Goal: Register for event/course

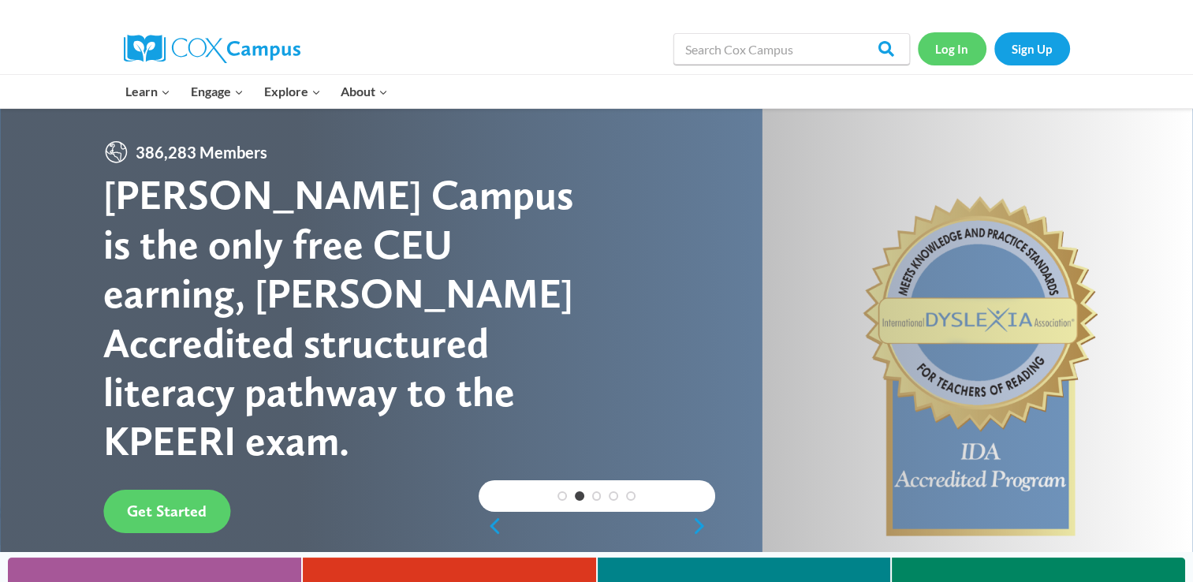
click at [965, 43] on link "Log In" at bounding box center [952, 48] width 69 height 32
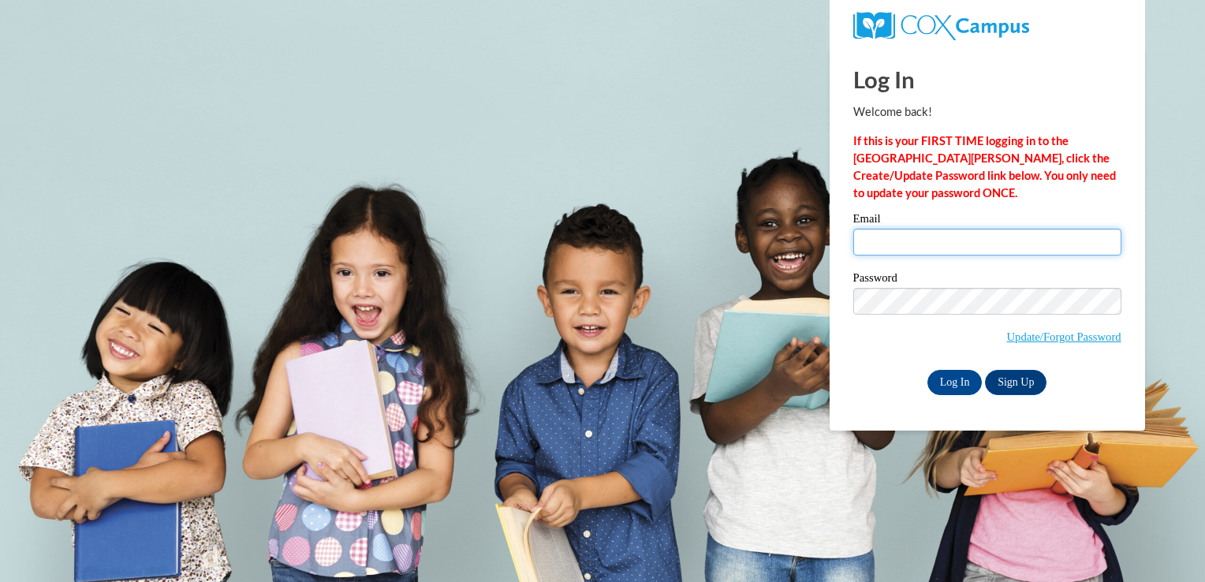
click at [880, 237] on input "Email" at bounding box center [987, 242] width 268 height 27
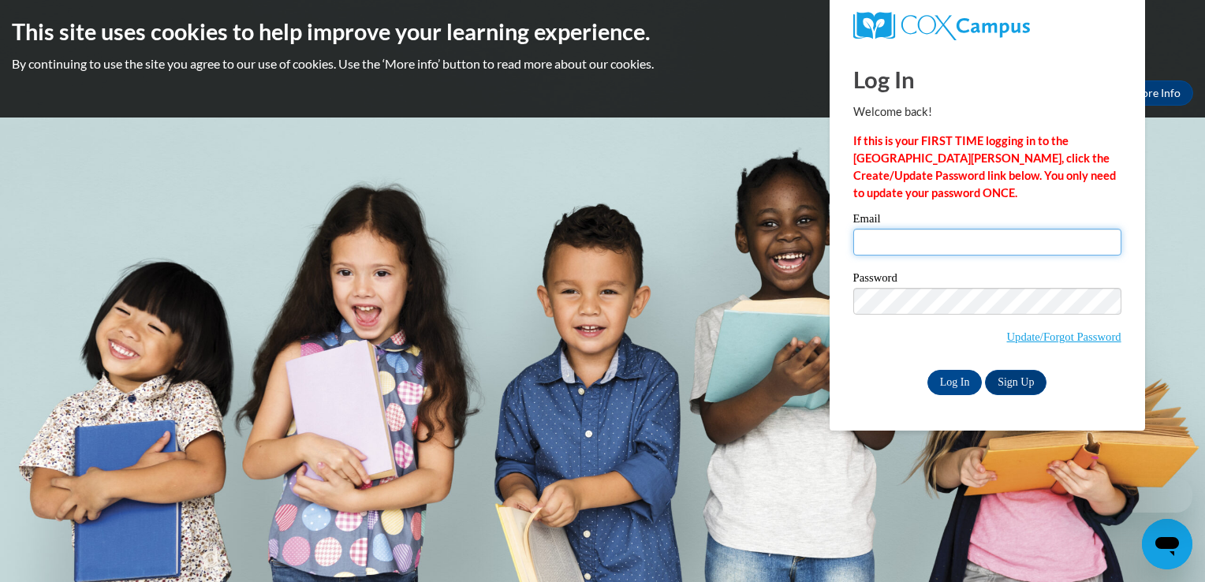
type input "smart_beez@yahoo.com"
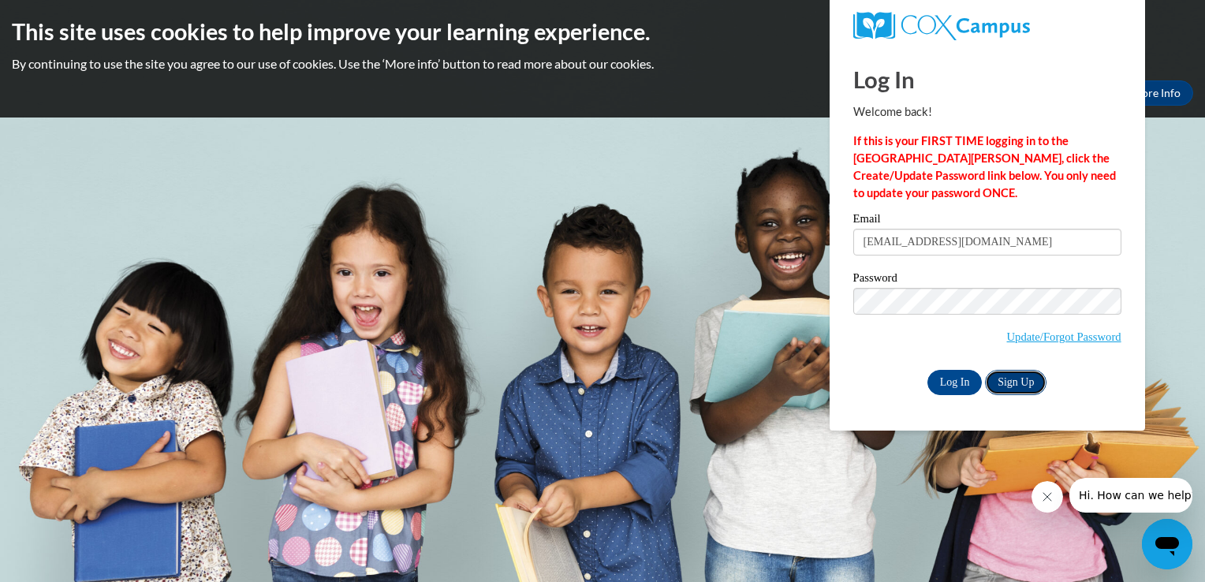
click at [1009, 386] on link "Sign Up" at bounding box center [1016, 382] width 62 height 25
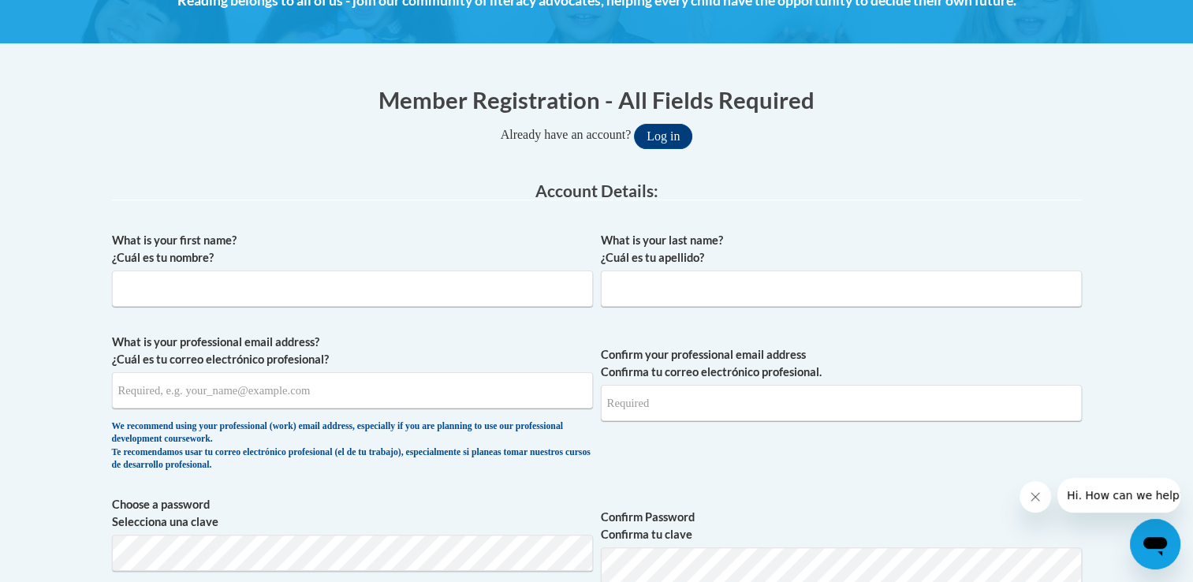
scroll to position [265, 0]
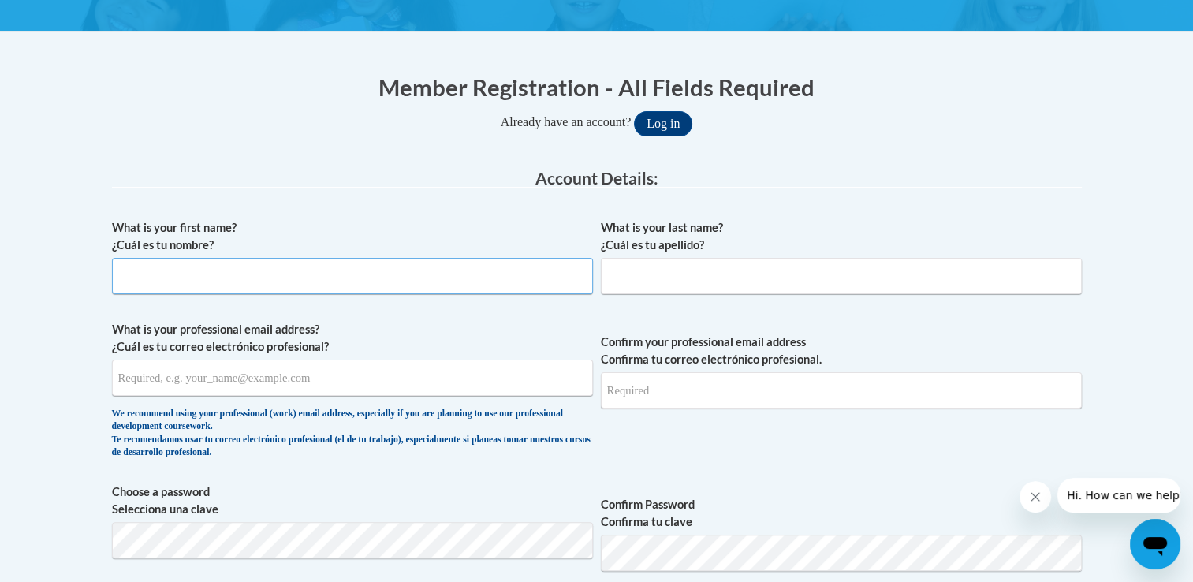
click at [309, 287] on input "What is your first name? ¿Cuál es tu nombre?" at bounding box center [352, 276] width 481 height 36
type input "Roaa"
type input "Jarrar"
type input "roaa.jarrar@hotmail.com"
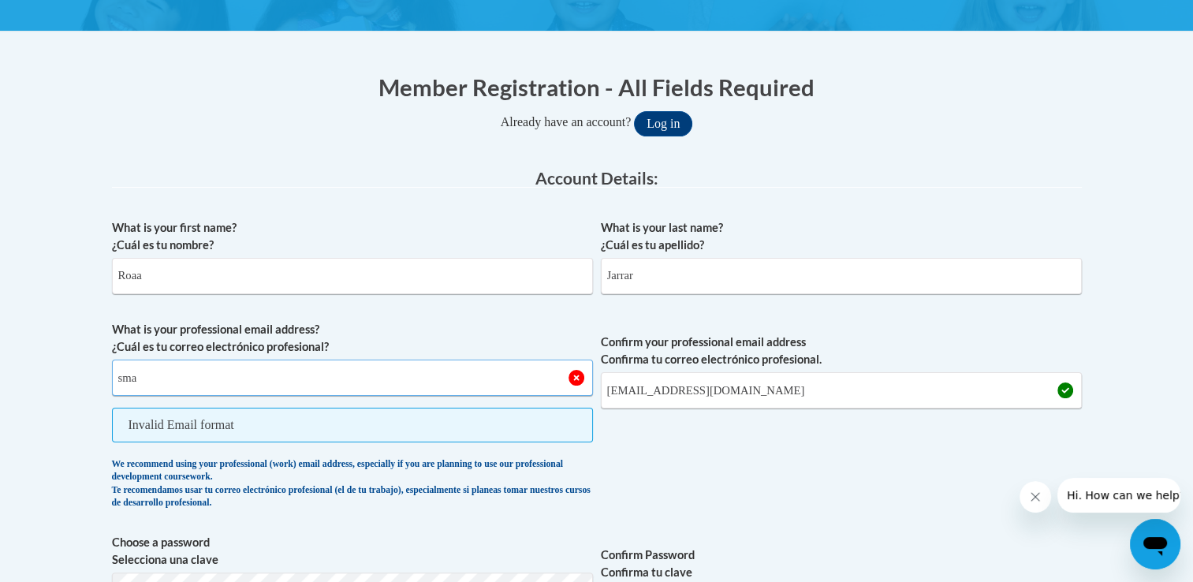
type input "smart_beez@yahoo.com"
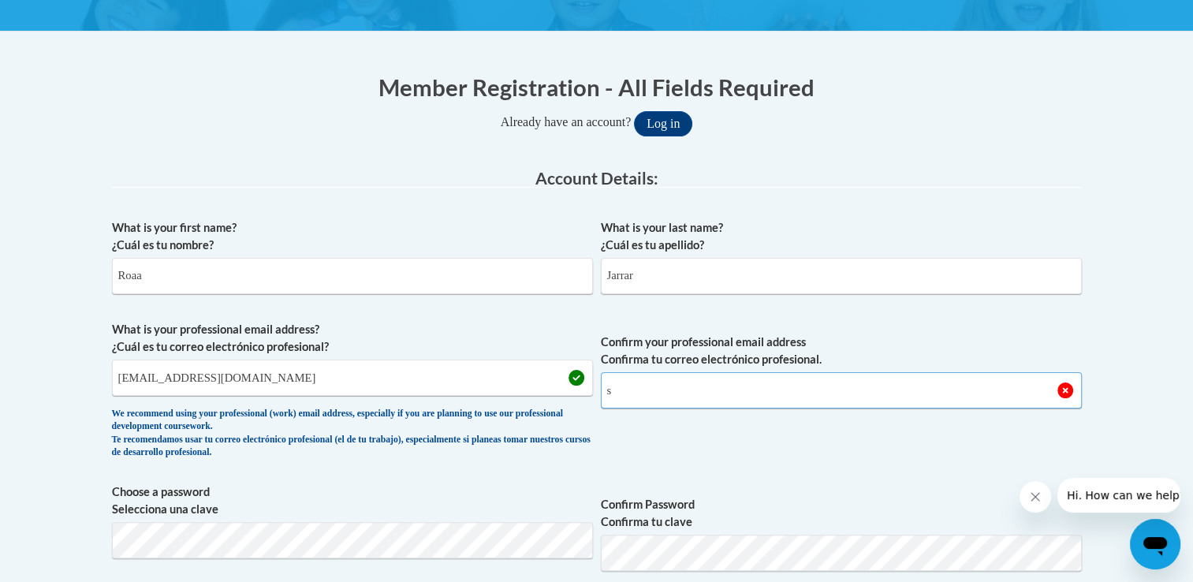
type input "smart_beez@yahoo.com"
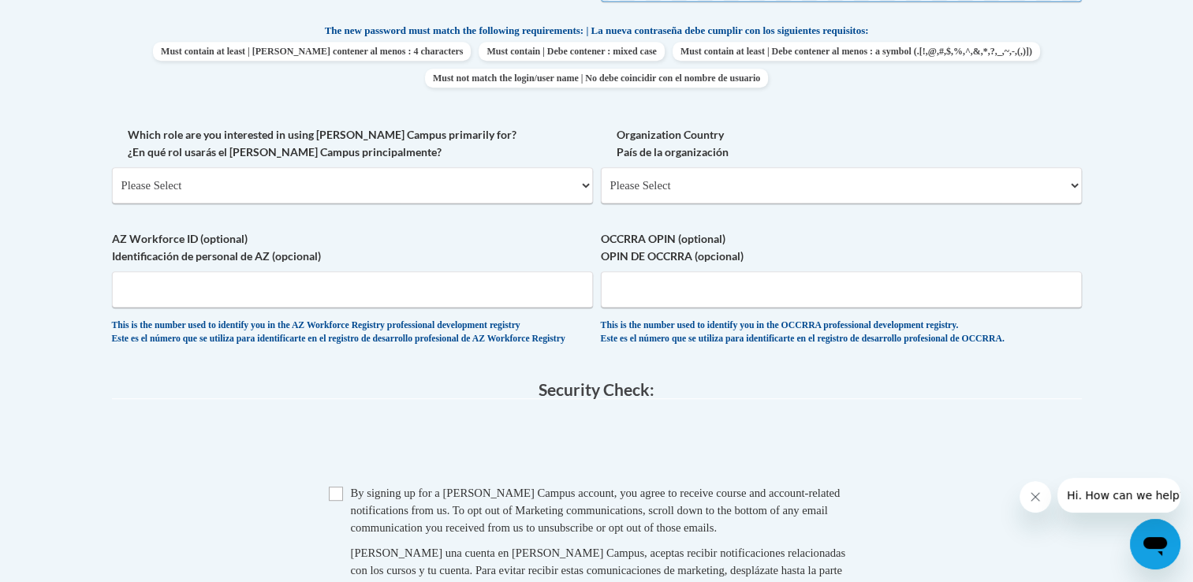
scroll to position [835, 0]
click at [342, 176] on select "Please Select College/University | Colegio/Universidad Community/Nonprofit Part…" at bounding box center [352, 184] width 481 height 36
select select "fbf2d438-af2f-41f8-98f1-81c410e29de3"
click at [112, 166] on select "Please Select College/University | Colegio/Universidad Community/Nonprofit Part…" at bounding box center [352, 184] width 481 height 36
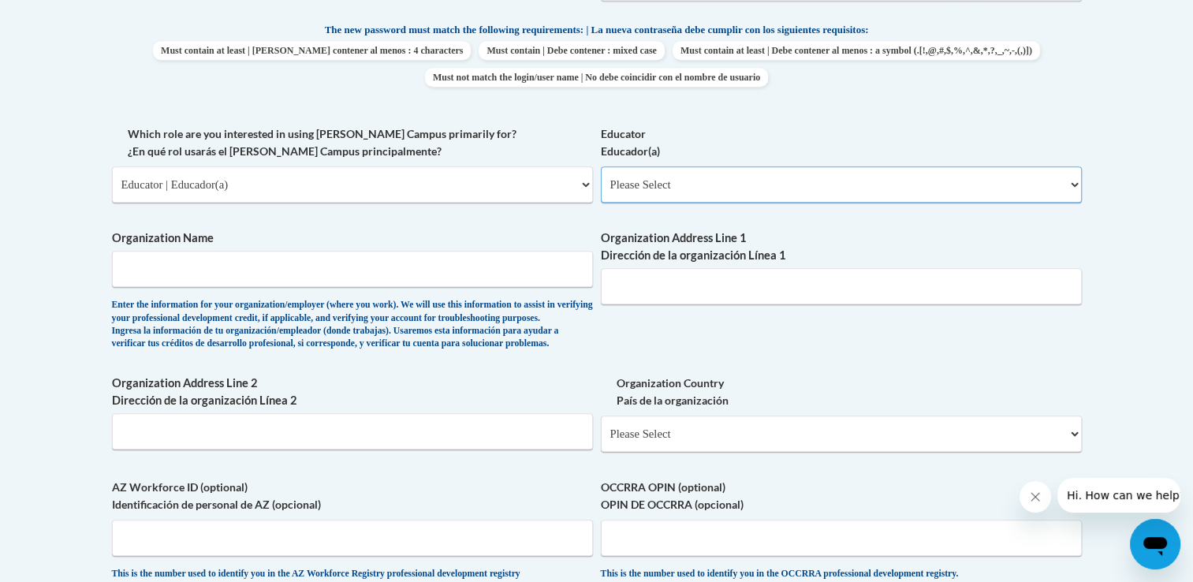
click at [675, 181] on select "Please Select Early Learning/Daycare Teacher/Family Home Care Provider | Maestr…" at bounding box center [841, 184] width 481 height 36
select select "5e2af403-4f2c-4e49-a02f-103e55d7b75b"
click at [601, 166] on select "Please Select Early Learning/Daycare Teacher/Family Home Care Provider | Maestr…" at bounding box center [841, 184] width 481 height 36
click at [359, 284] on input "Organization Name" at bounding box center [352, 269] width 481 height 36
type input "Smart Beez Learning Center"
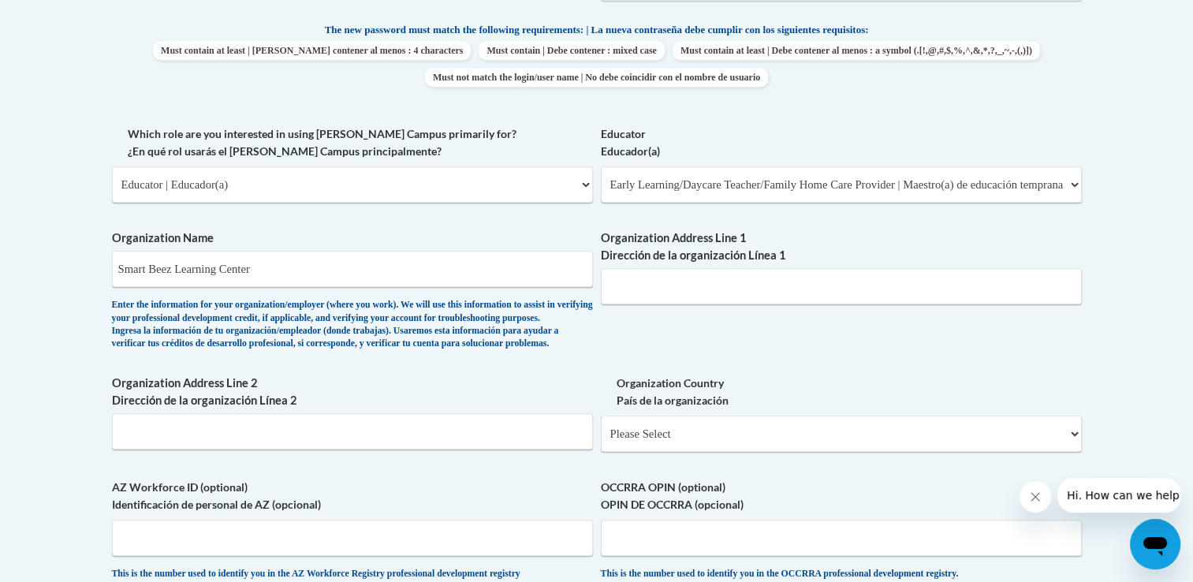
type input "2033 Garden springs drive"
type input "Lexington Ky 40504"
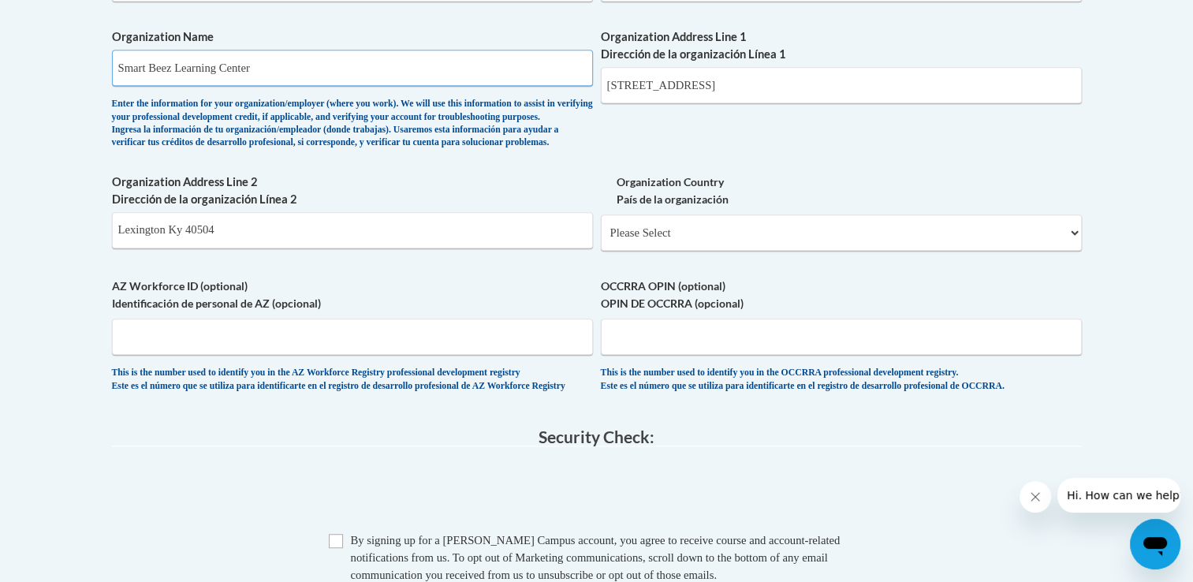
scroll to position [1038, 0]
click at [745, 249] on select "Please Select United States | Estados Unidos Outside of the United States | Fue…" at bounding box center [841, 231] width 481 height 36
select select "ad49bcad-a171-4b2e-b99c-48b446064914"
click at [601, 238] on select "Please Select United States | Estados Unidos Outside of the United States | Fue…" at bounding box center [841, 231] width 481 height 36
select select
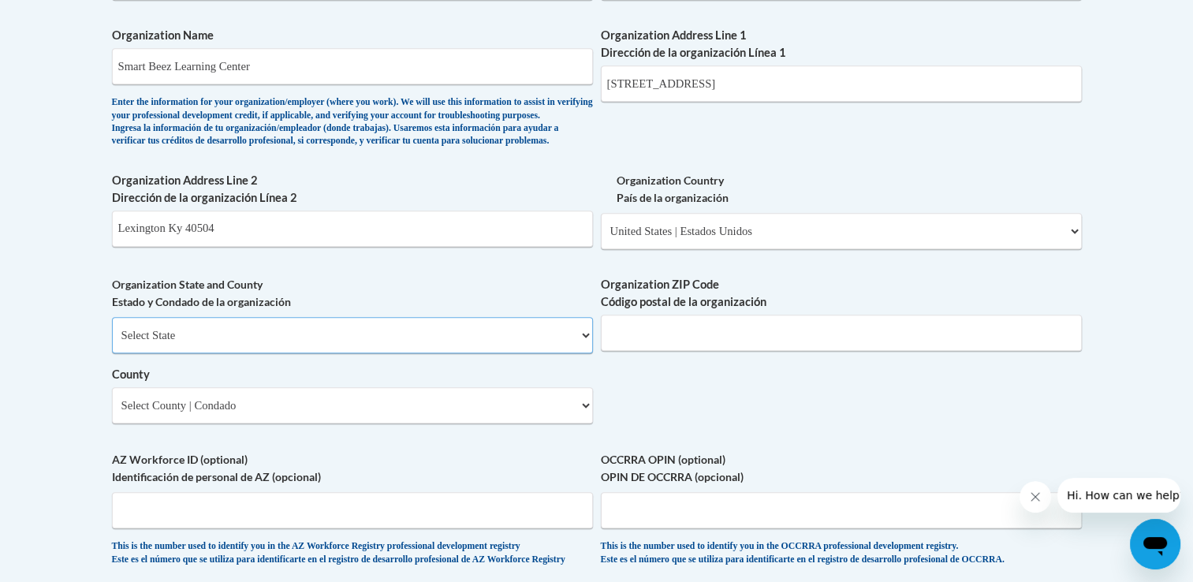
click at [334, 353] on select "Select State Alabama Alaska Arizona Arkansas California Colorado Connecticut De…" at bounding box center [352, 335] width 481 height 36
select select "Kentucky"
click at [112, 343] on select "Select State Alabama Alaska Arizona Arkansas California Colorado Connecticut De…" at bounding box center [352, 335] width 481 height 36
click at [693, 338] on span "Organization ZIP Code Código postal de la organización" at bounding box center [841, 313] width 481 height 75
click at [688, 351] on input "Organization ZIP Code Código postal de la organización" at bounding box center [841, 333] width 481 height 36
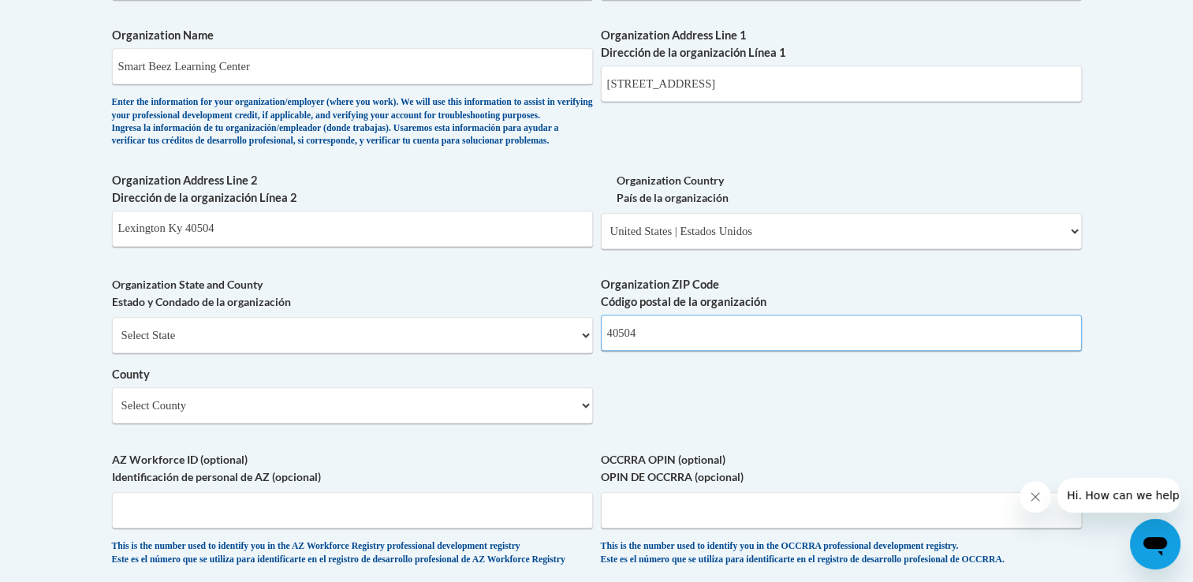
type input "40504"
click at [424, 424] on select "Select County Adair Allen Anderson Ballard Barren Bath Bell Boone Bourbon Boyd …" at bounding box center [352, 405] width 481 height 36
select select "Fayette"
click at [112, 413] on select "Select County Adair Allen Anderson Ballard Barren Bath Bell Boone Bourbon Boyd …" at bounding box center [352, 405] width 481 height 36
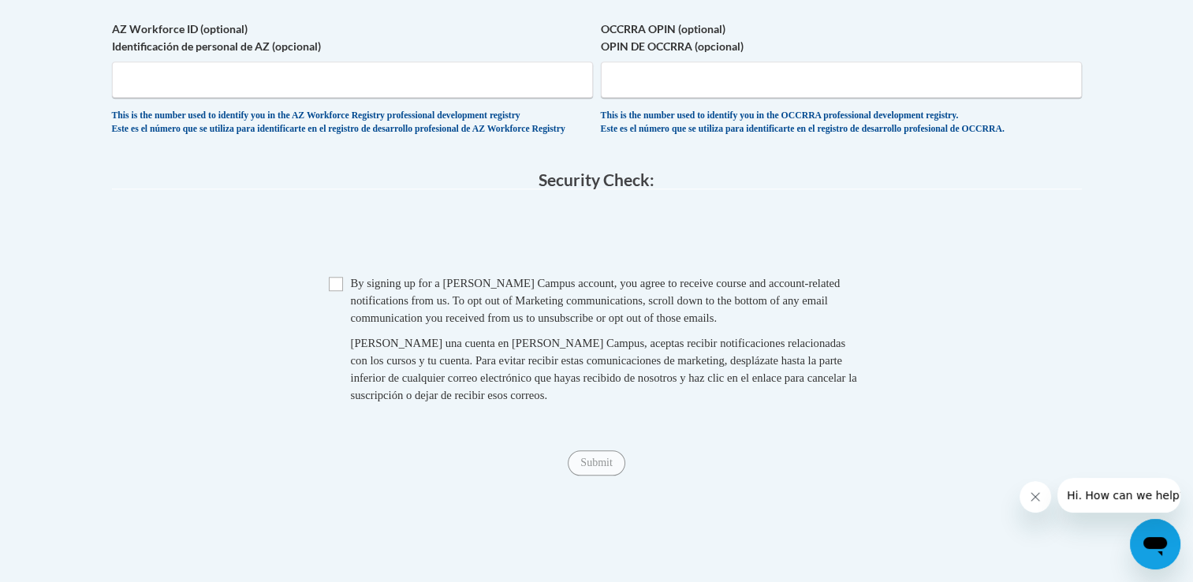
scroll to position [1470, 0]
click at [338, 290] on input "Checkbox" at bounding box center [336, 283] width 14 height 14
checkbox input "true"
click at [737, 403] on div "Al crear una cuenta en Cox Campus, aceptas recibir notificaciones relacionadas …" at bounding box center [608, 368] width 514 height 69
click at [603, 467] on span "Submit" at bounding box center [596, 460] width 57 height 13
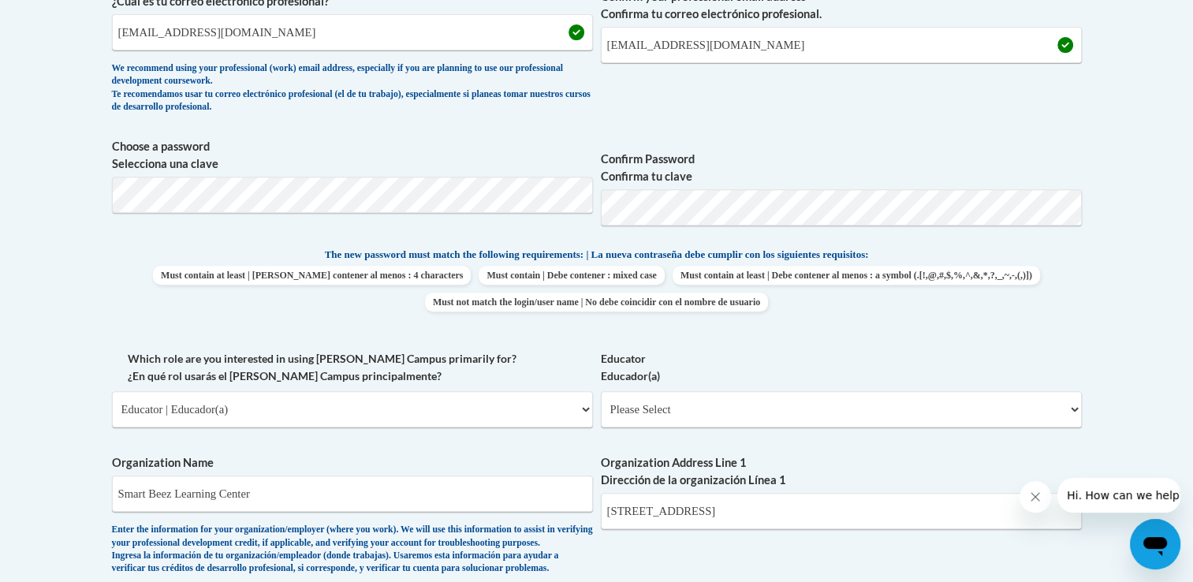
scroll to position [609, 0]
click at [1057, 272] on span "Must contain at least | Debe contener al menos : 4 characters Must contain | De…" at bounding box center [597, 290] width 970 height 46
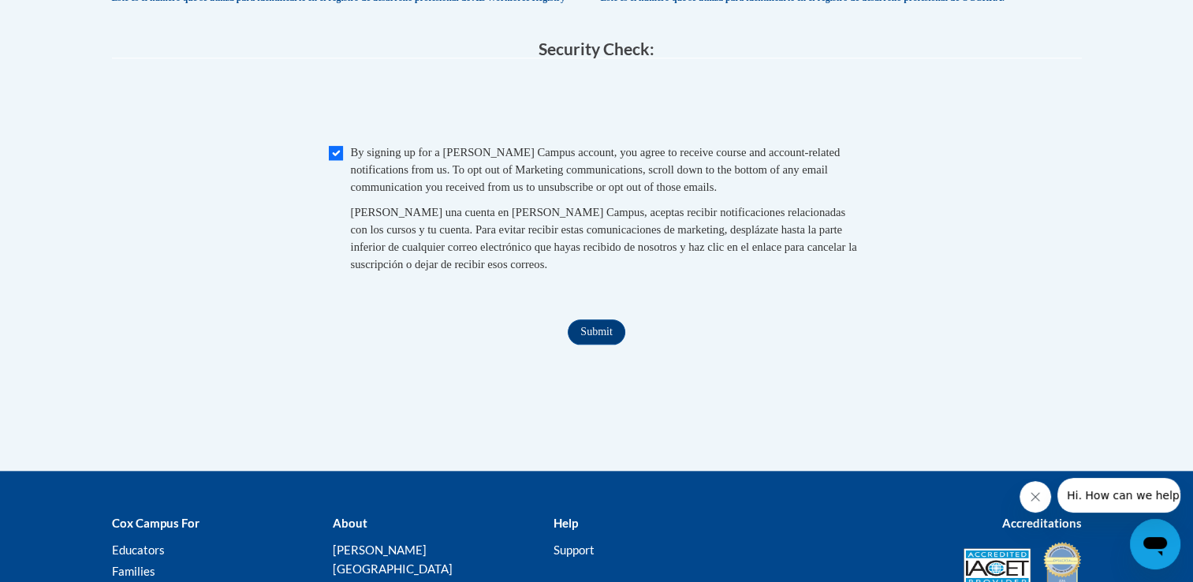
scroll to position [1612, 0]
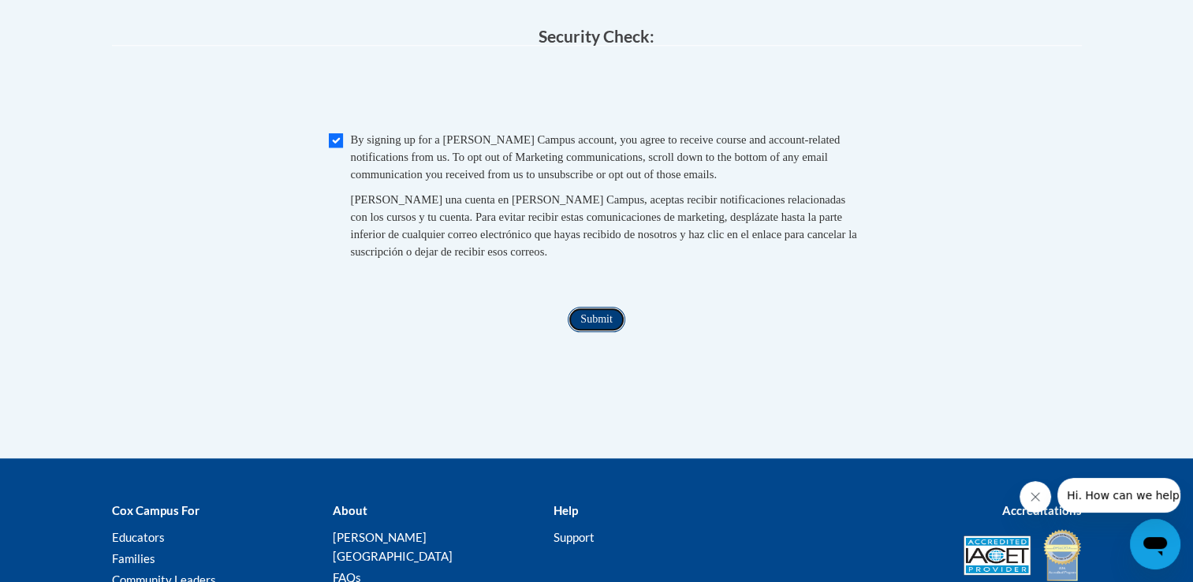
click at [597, 332] on input "Submit" at bounding box center [596, 319] width 57 height 25
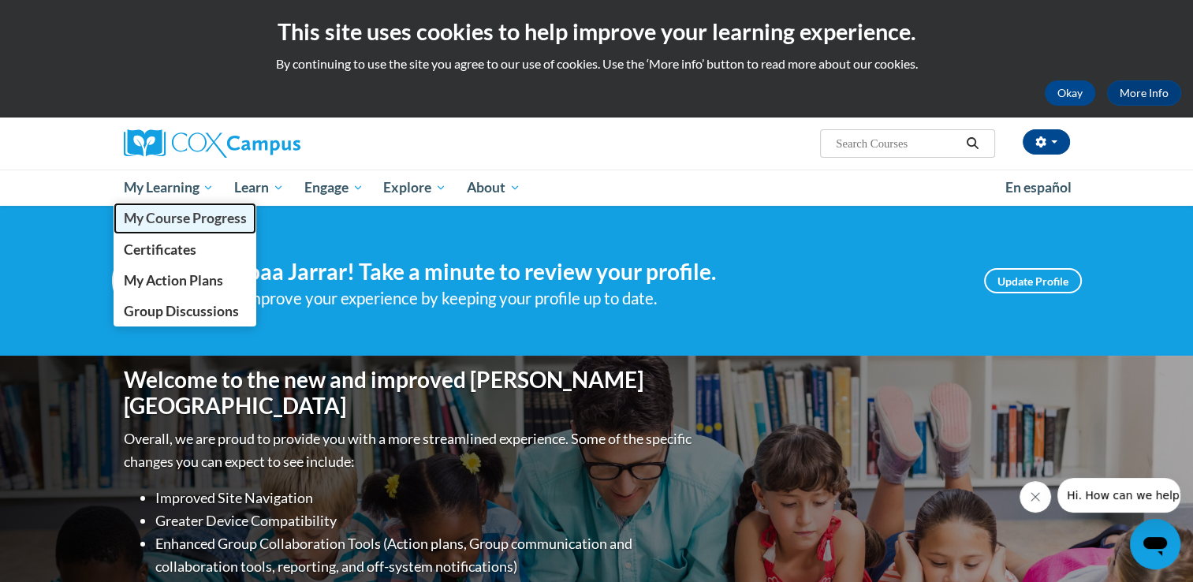
click at [196, 224] on span "My Course Progress" at bounding box center [184, 218] width 123 height 17
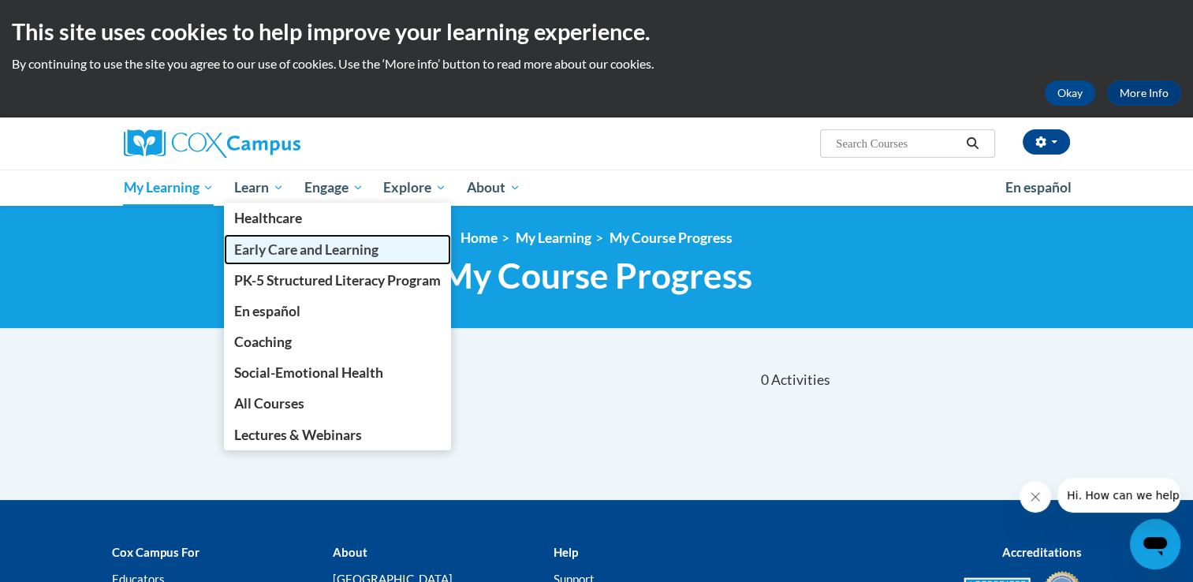
click at [323, 246] on span "Early Care and Learning" at bounding box center [306, 249] width 144 height 17
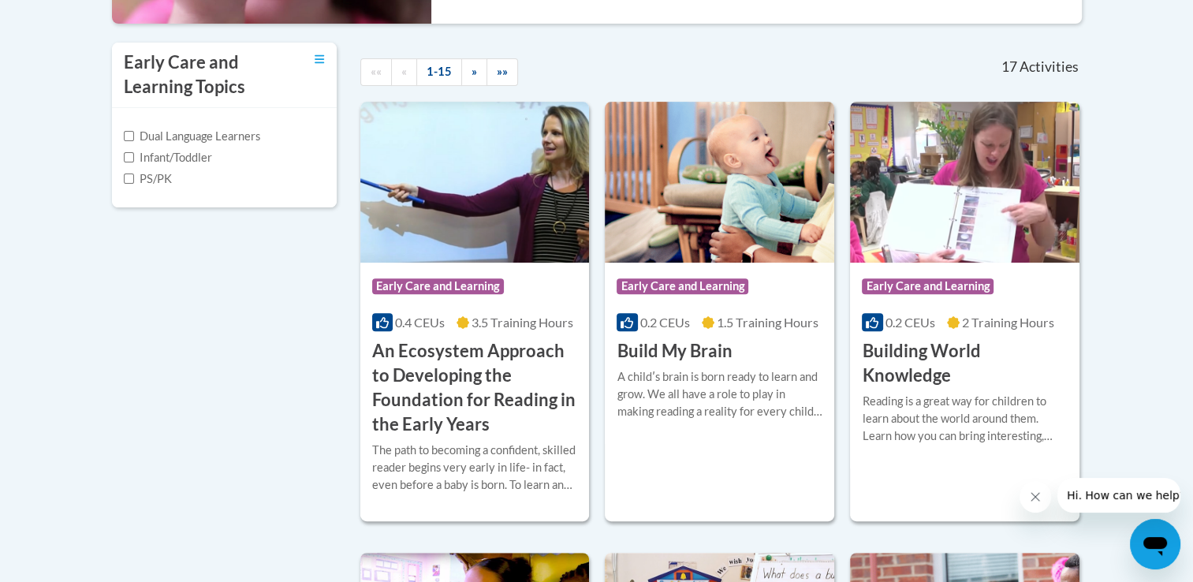
scroll to position [514, 0]
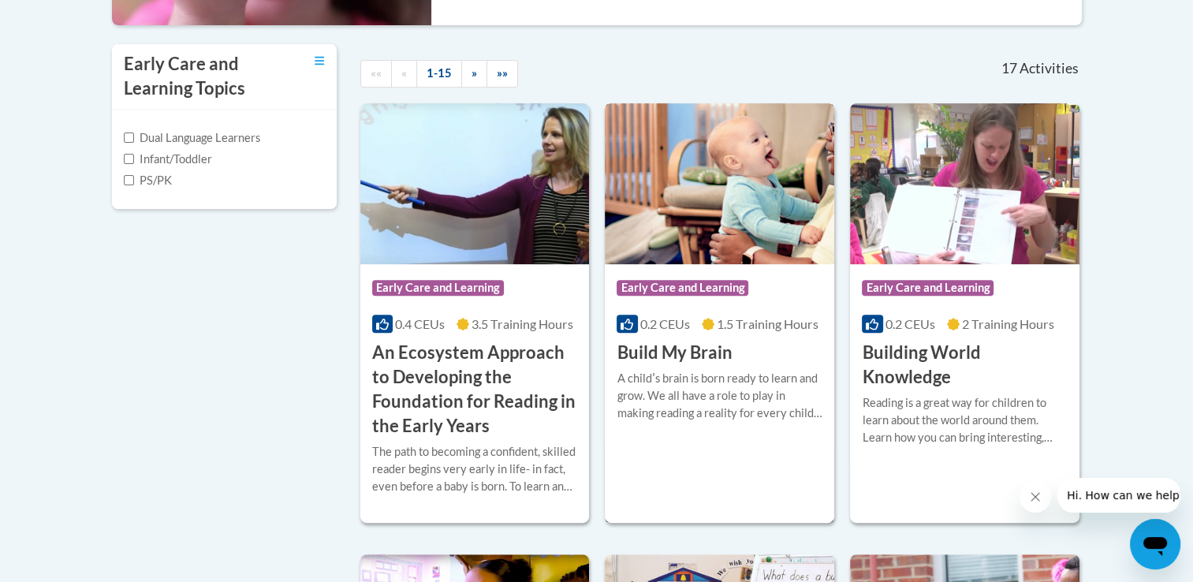
click at [675, 359] on h3 "Build My Brain" at bounding box center [674, 353] width 115 height 24
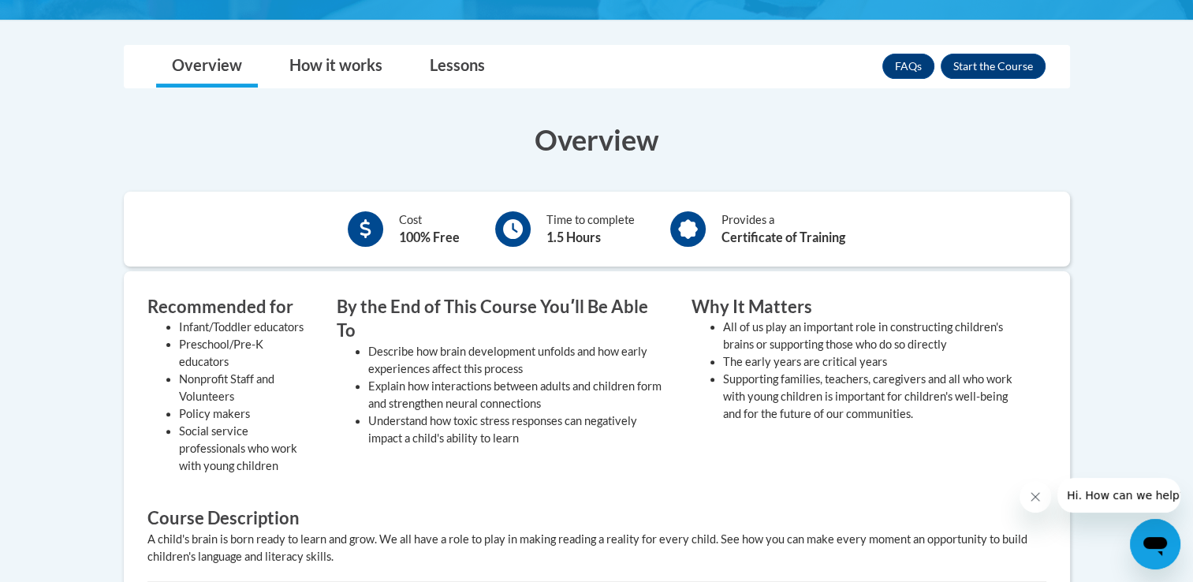
scroll to position [393, 0]
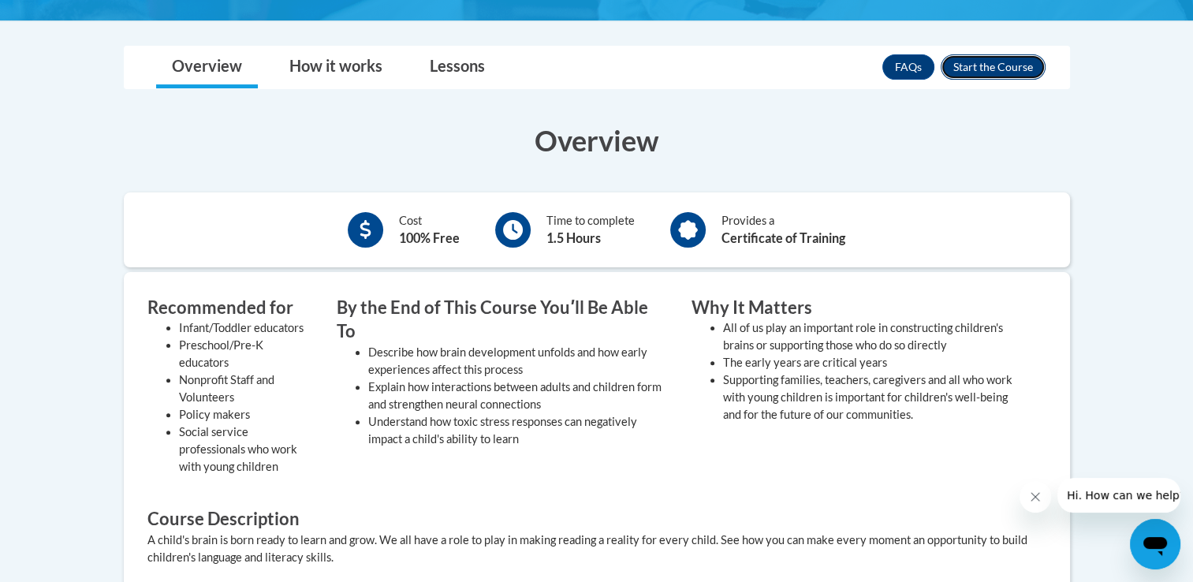
click at [1017, 62] on button "Enroll" at bounding box center [993, 66] width 105 height 25
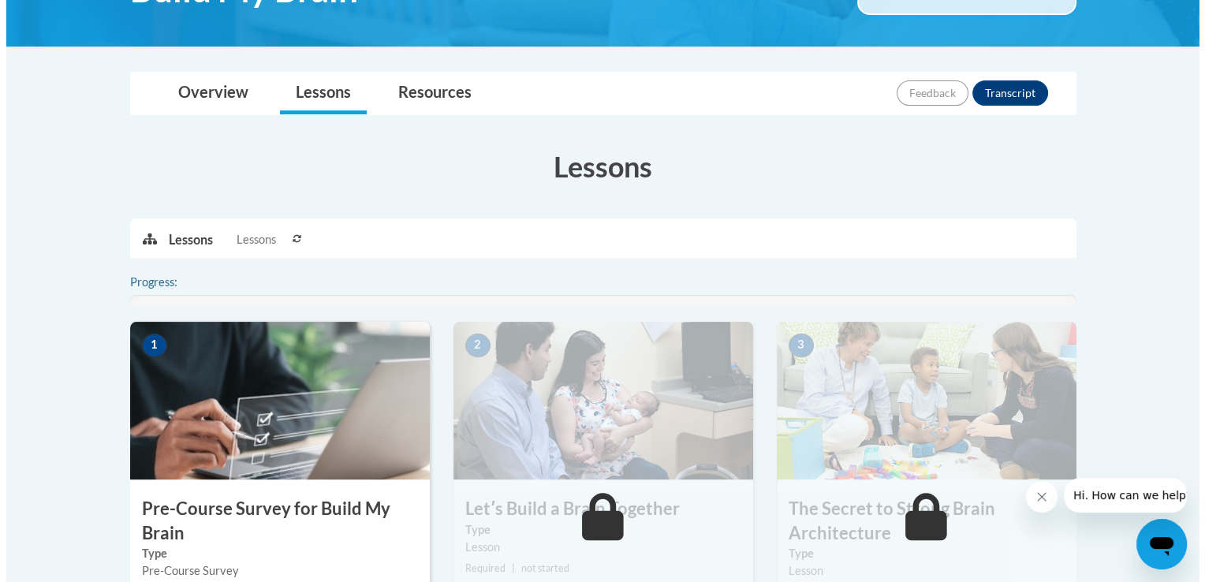
scroll to position [312, 0]
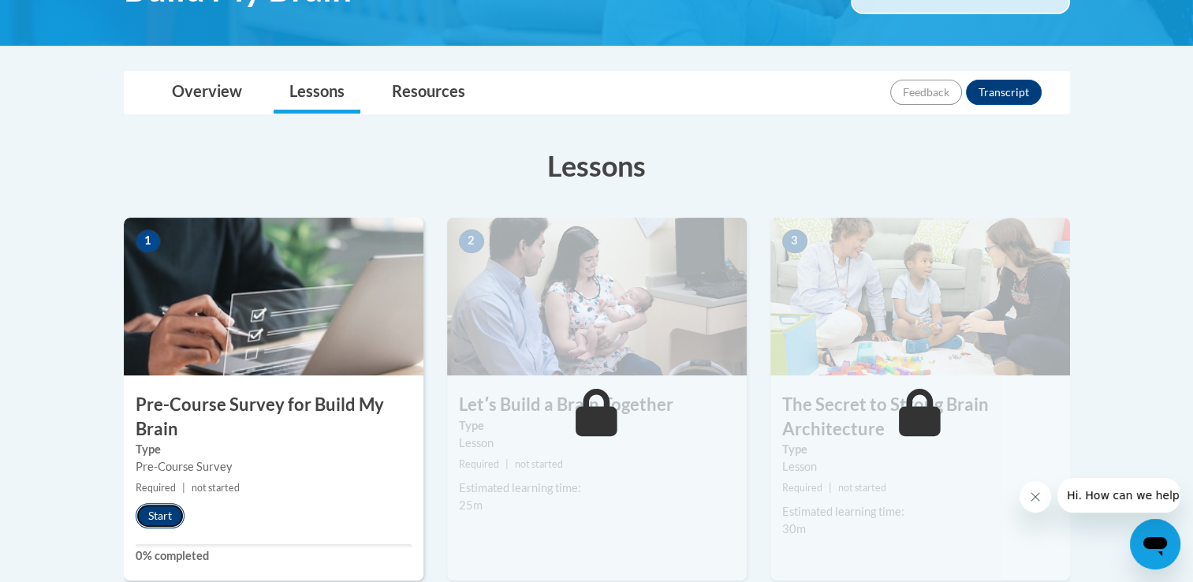
click at [151, 524] on button "Start" at bounding box center [160, 515] width 49 height 25
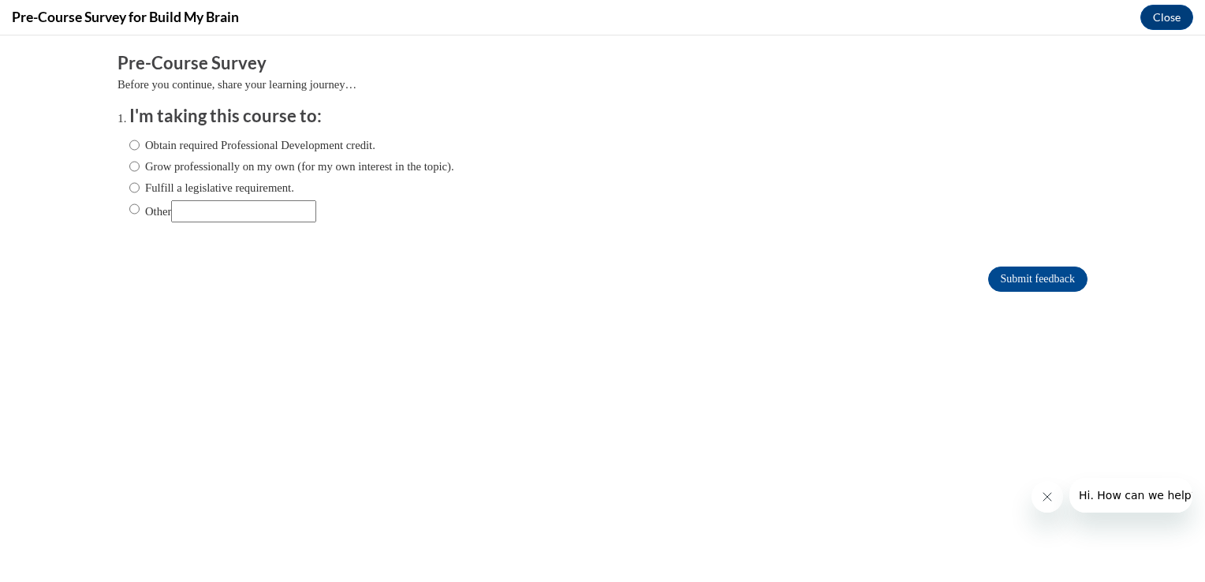
scroll to position [0, 0]
click at [136, 148] on label "Obtain required Professional Development credit." at bounding box center [252, 144] width 246 height 17
click at [136, 148] on input "Obtain required Professional Development credit." at bounding box center [134, 144] width 10 height 17
radio input "true"
click at [1003, 274] on input "Submit feedback" at bounding box center [1037, 279] width 99 height 25
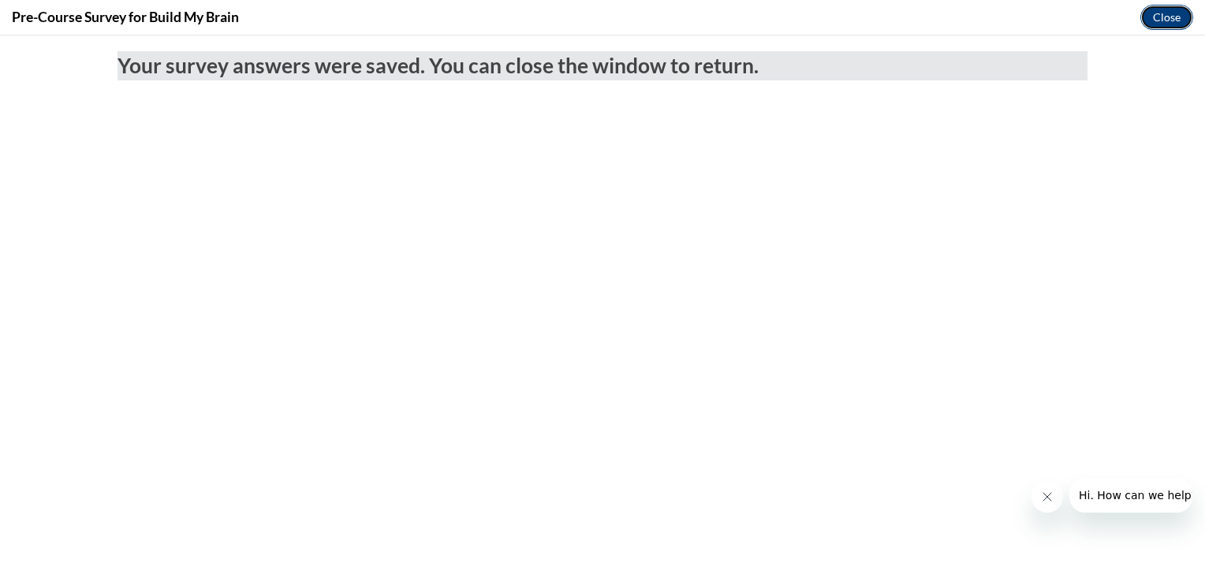
click at [1164, 13] on button "Close" at bounding box center [1167, 17] width 53 height 25
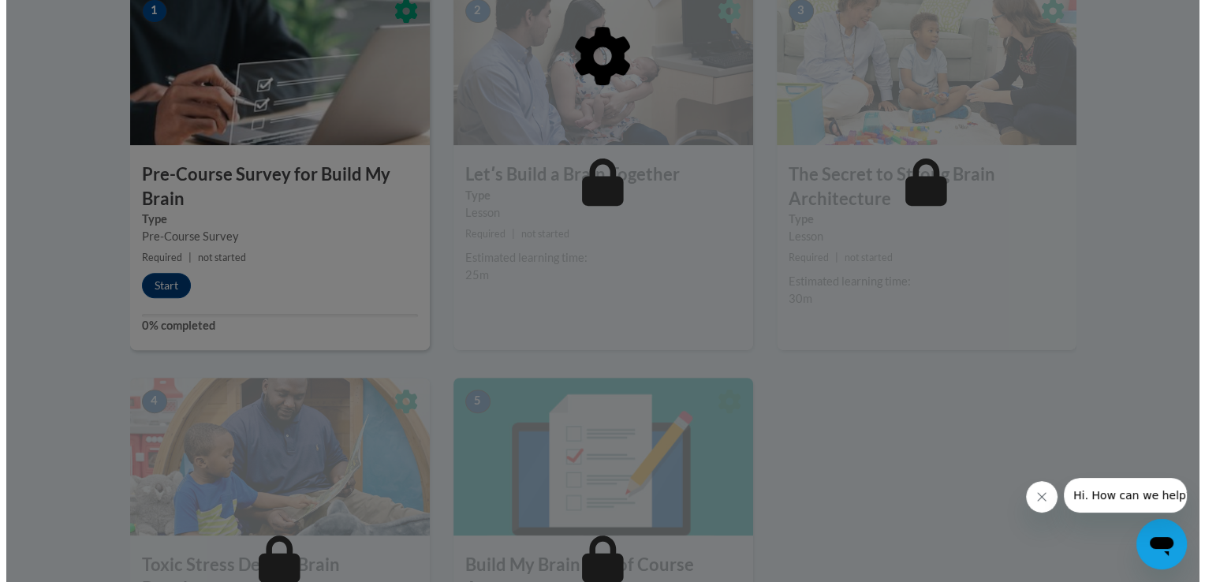
scroll to position [546, 0]
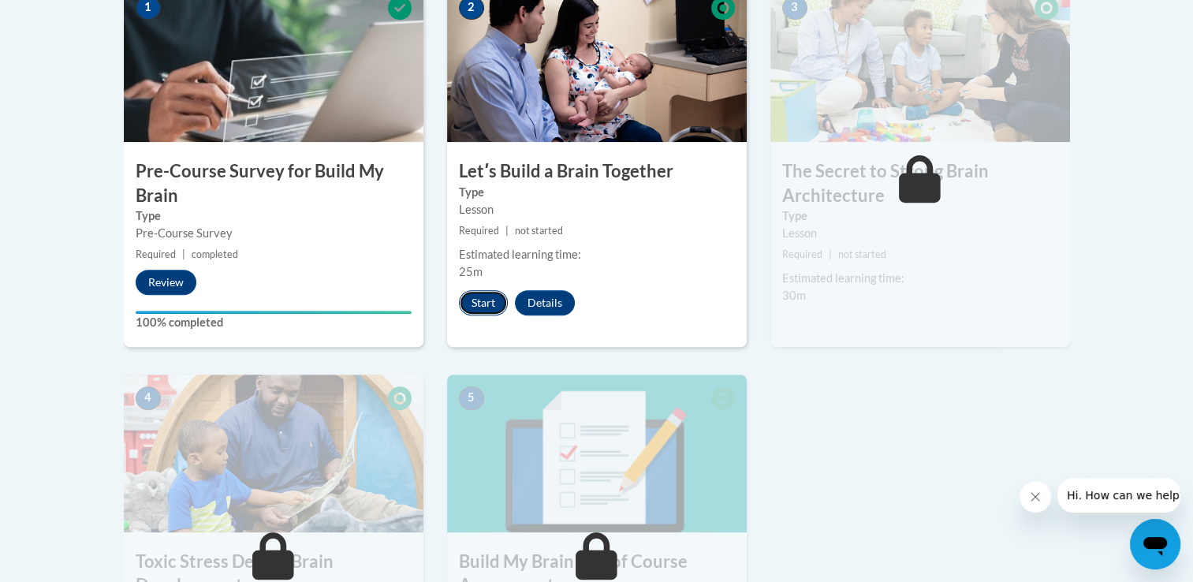
click at [483, 300] on button "Start" at bounding box center [483, 302] width 49 height 25
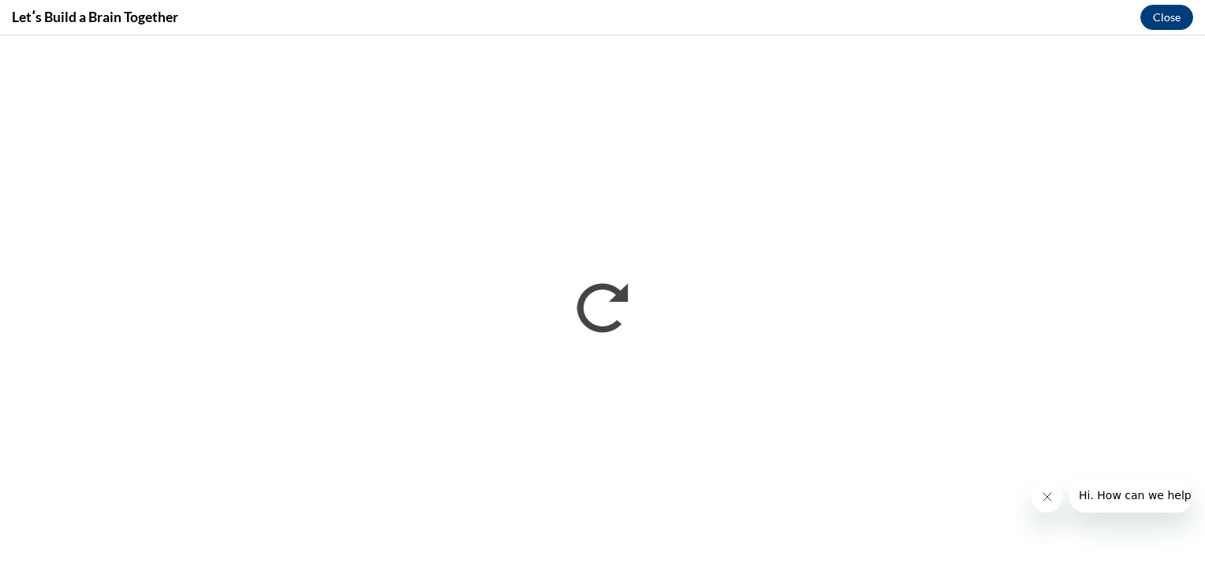
scroll to position [0, 0]
click at [1051, 491] on icon "Close message from company" at bounding box center [1046, 497] width 13 height 13
click at [740, 8] on div "Letʹs Build a Brain Together Close" at bounding box center [602, 17] width 1205 height 35
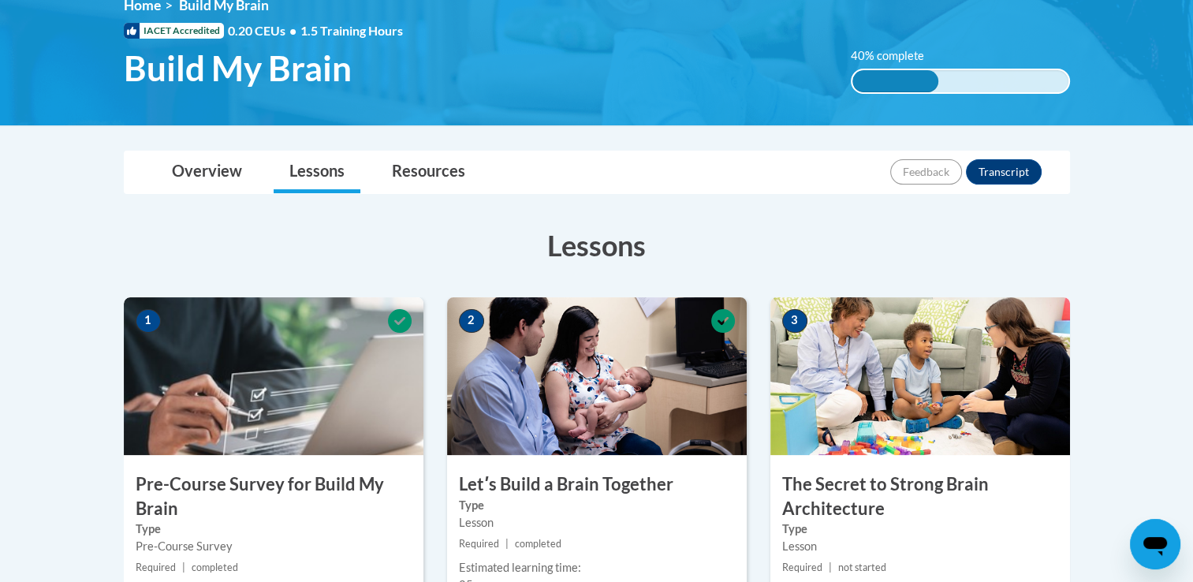
scroll to position [232, 0]
click at [1020, 168] on button "Transcript" at bounding box center [1004, 172] width 76 height 25
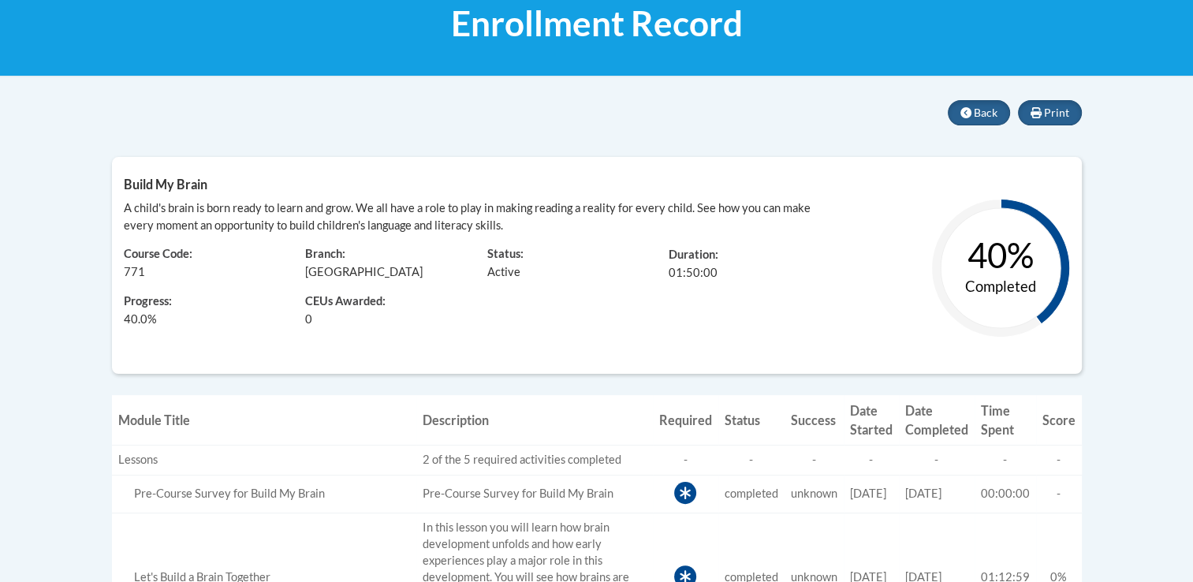
click at [1015, 270] on text "40%" at bounding box center [1001, 254] width 66 height 41
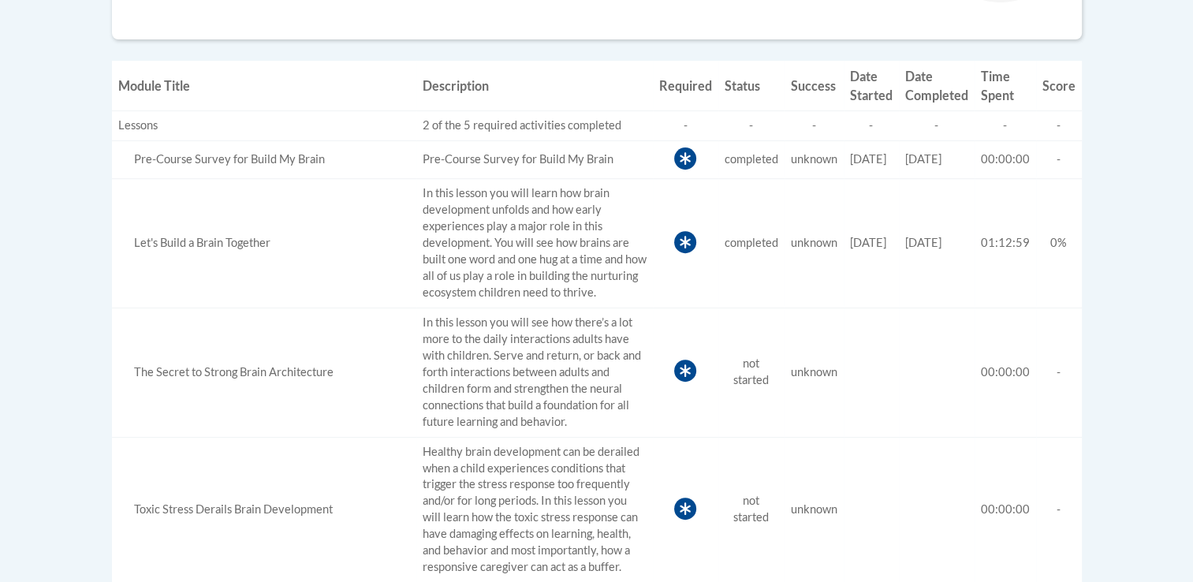
scroll to position [590, 0]
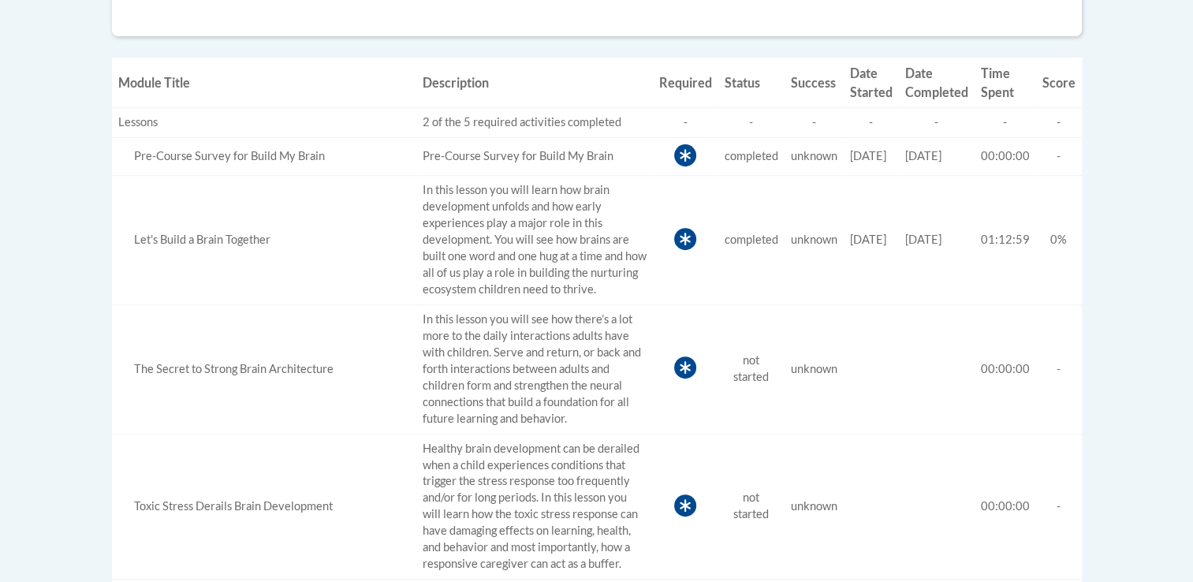
click at [750, 373] on span "not started" at bounding box center [751, 368] width 35 height 30
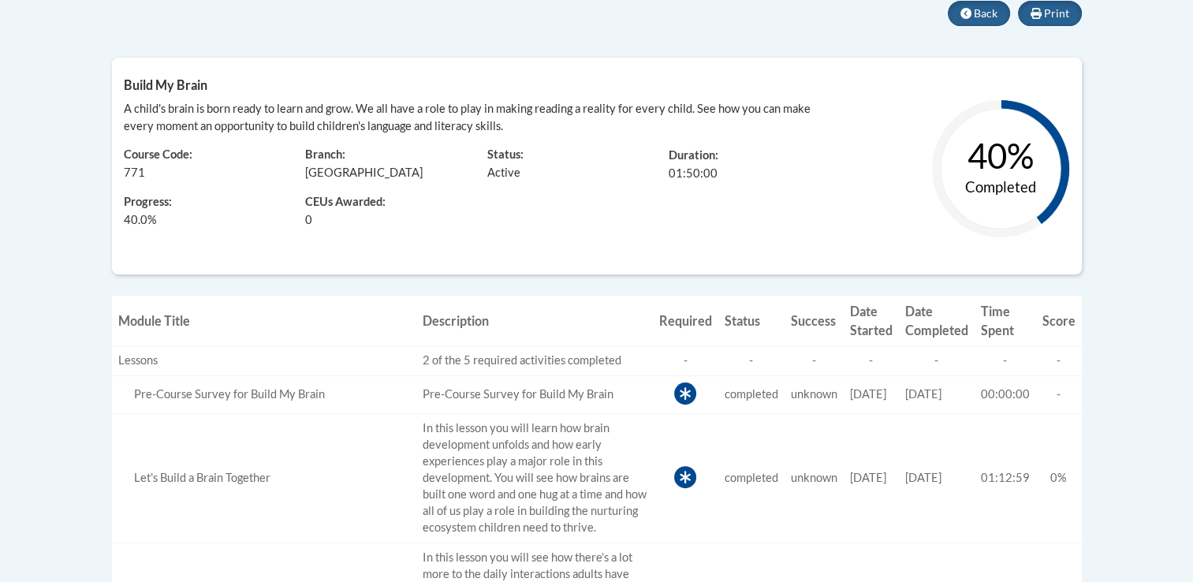
scroll to position [360, 0]
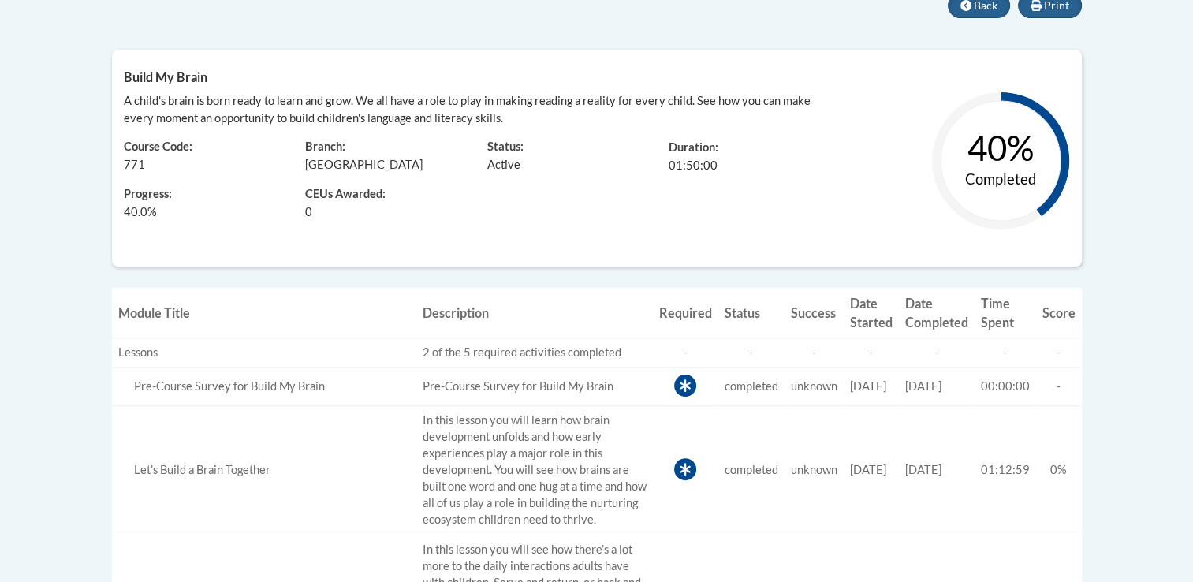
click at [665, 353] on td "-" at bounding box center [685, 353] width 65 height 30
click at [522, 350] on div "2 of the 5 required activities completed" at bounding box center [535, 353] width 224 height 17
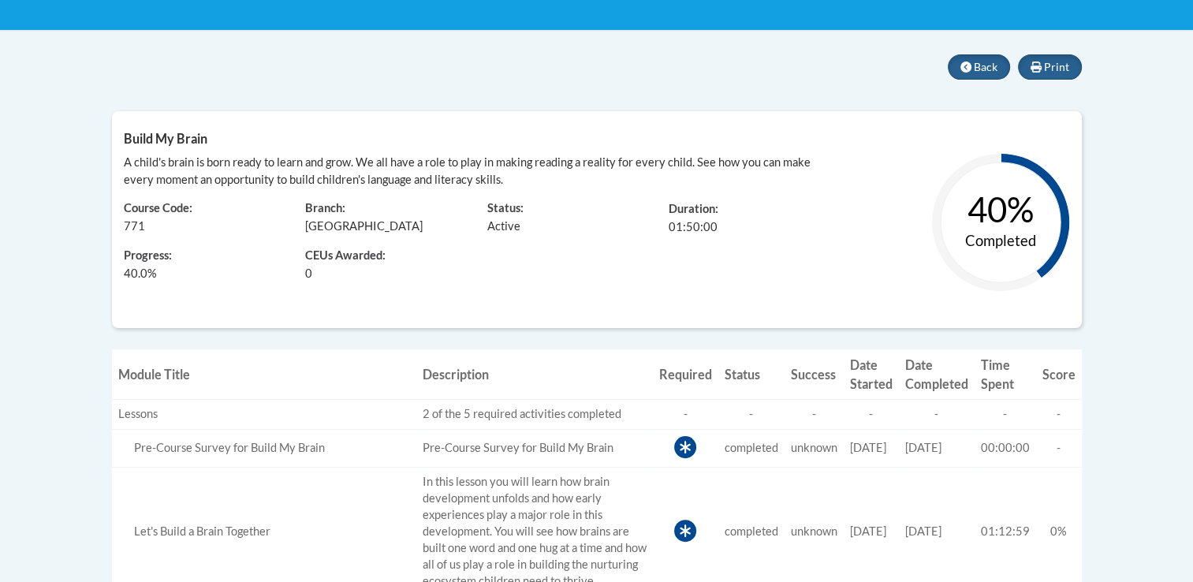
scroll to position [293, 0]
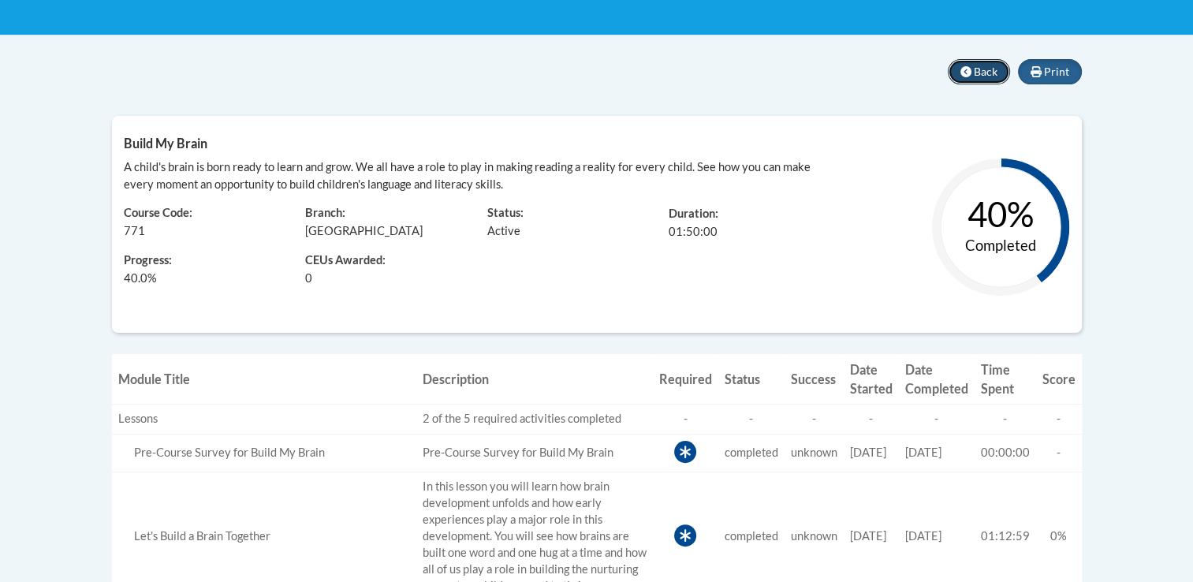
click at [984, 69] on span "Back" at bounding box center [986, 71] width 24 height 13
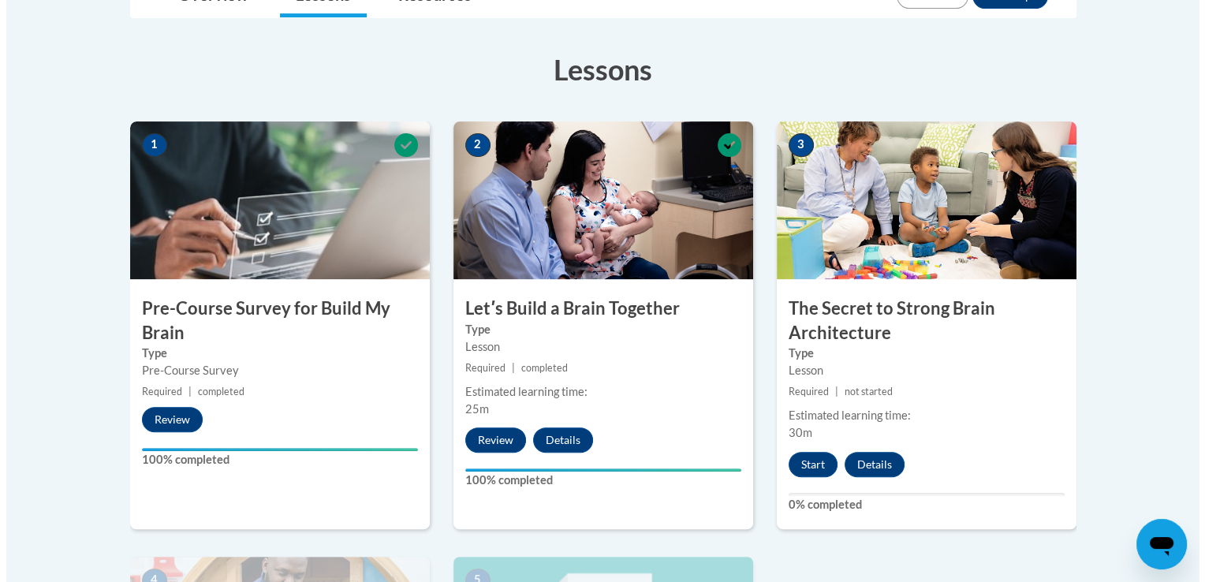
scroll to position [437, 0]
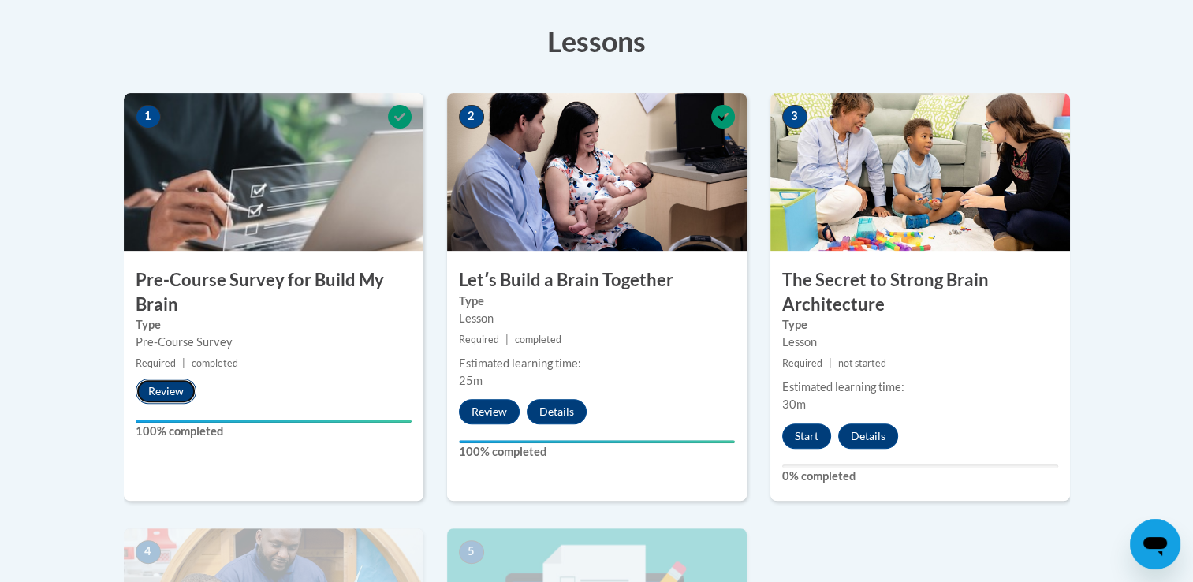
click at [170, 386] on button "Review" at bounding box center [166, 391] width 61 height 25
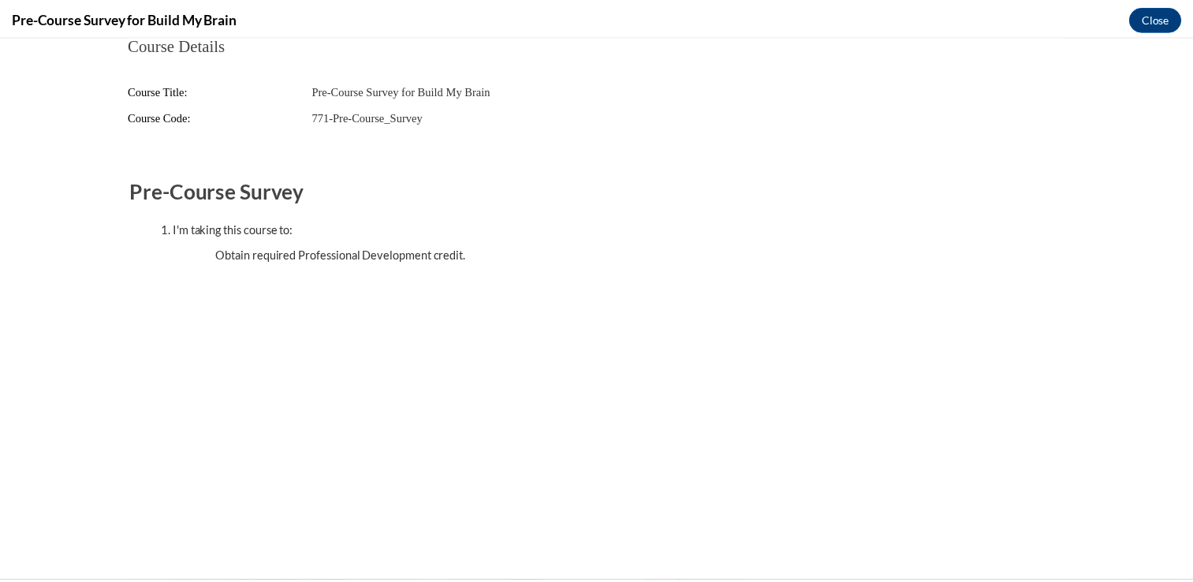
scroll to position [0, 0]
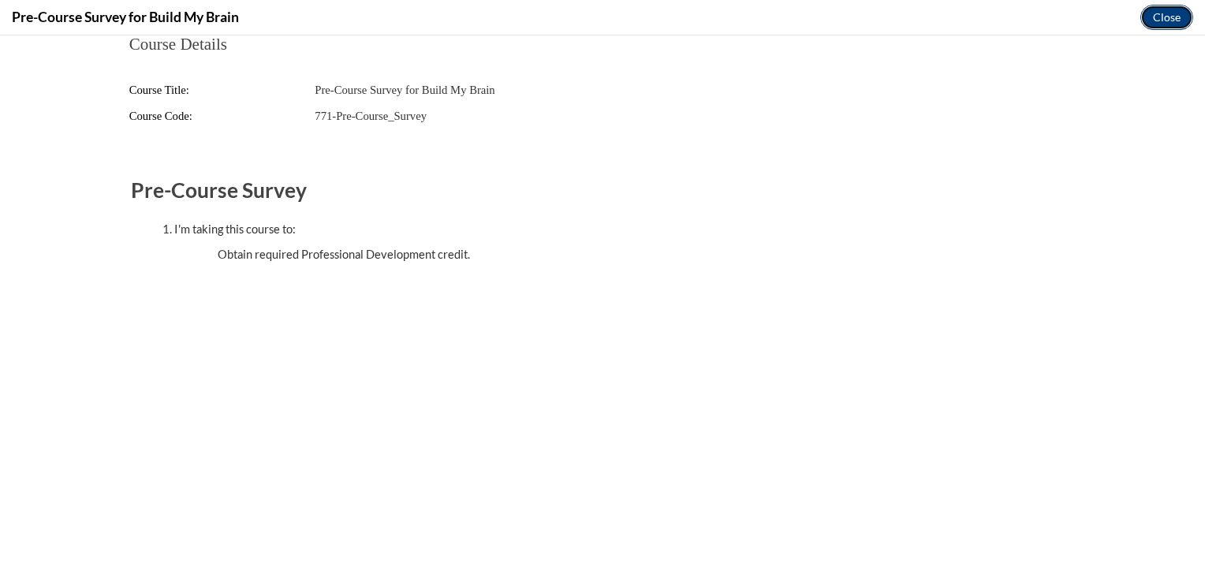
click at [1158, 11] on button "Close" at bounding box center [1167, 17] width 53 height 25
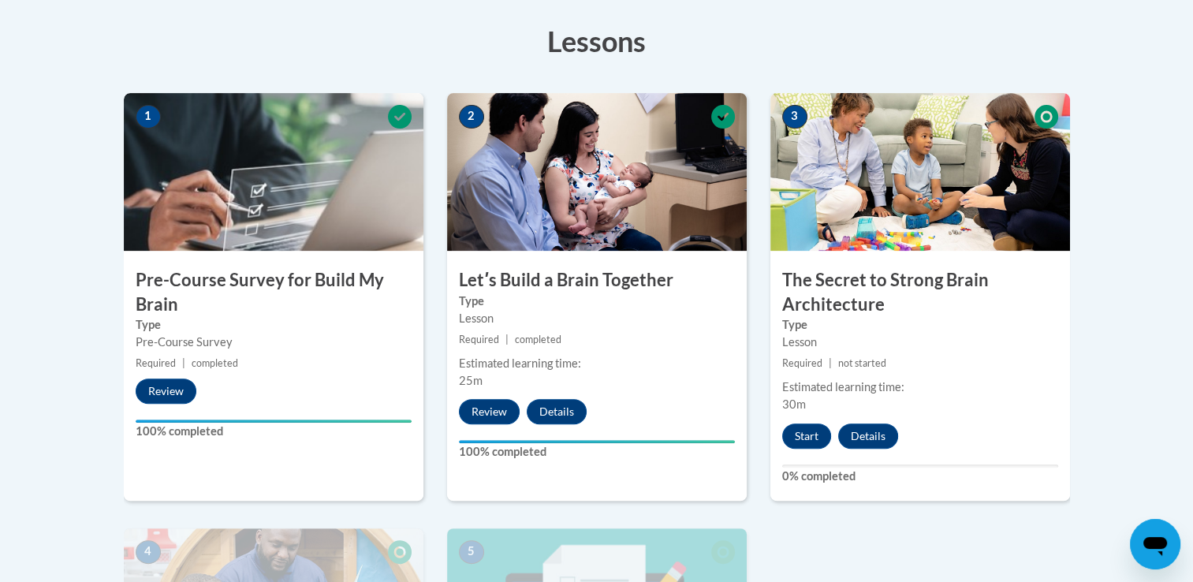
click at [178, 301] on h3 "Pre-Course Survey for Build My Brain" at bounding box center [274, 292] width 300 height 49
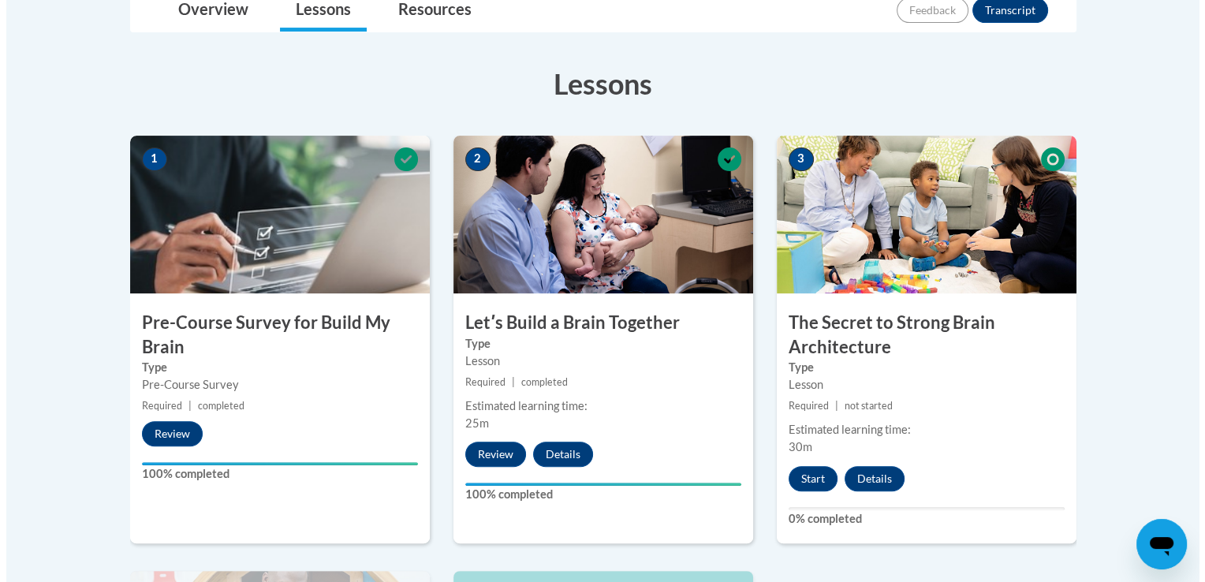
scroll to position [399, 0]
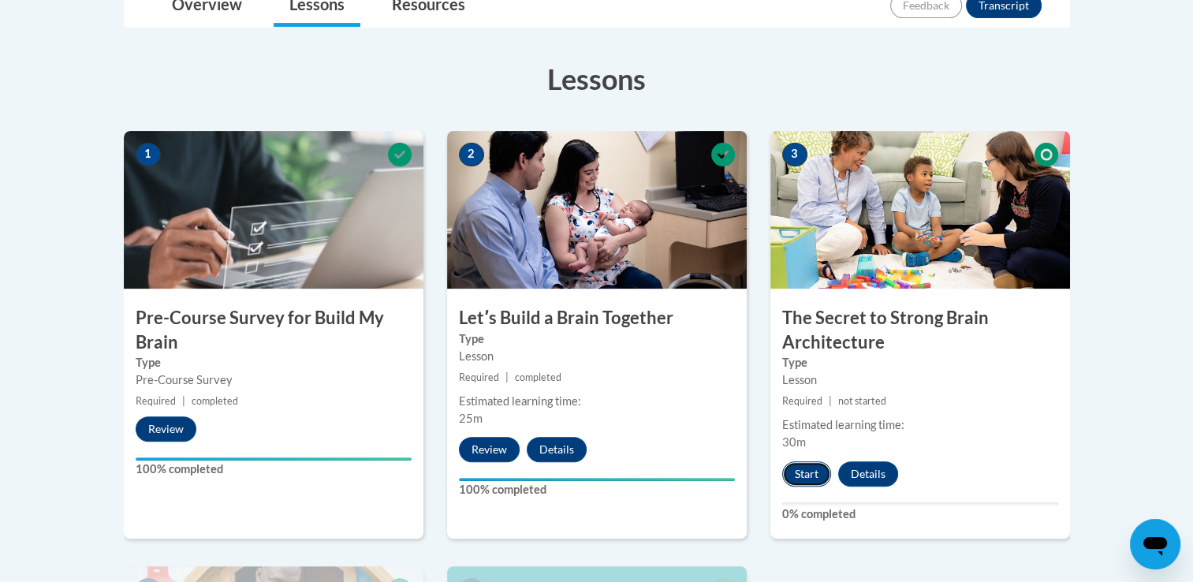
click at [812, 473] on button "Start" at bounding box center [806, 473] width 49 height 25
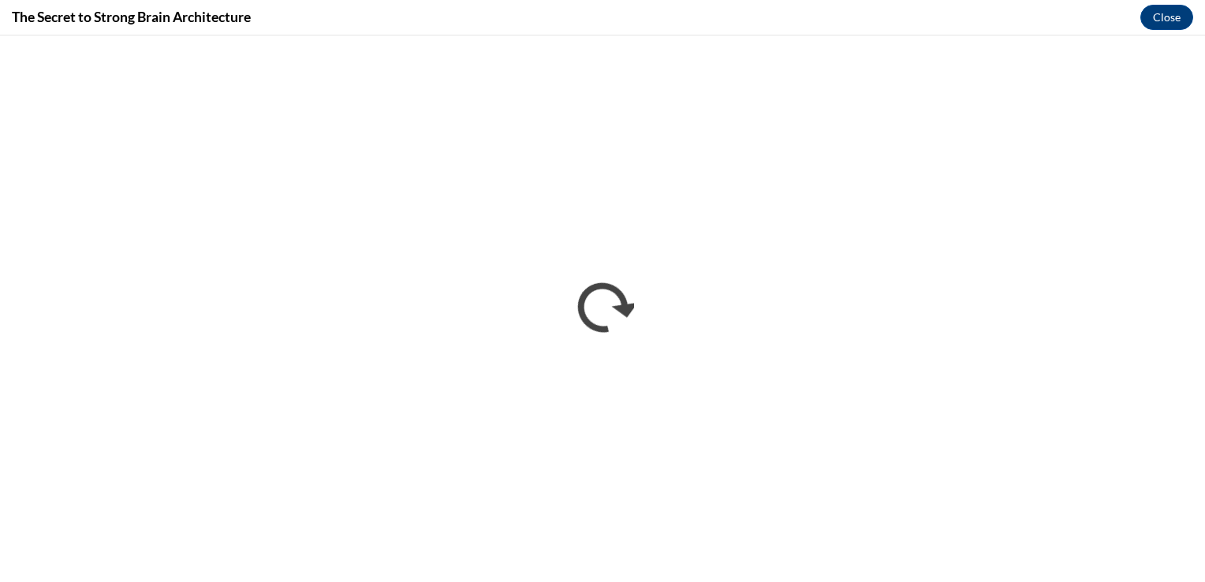
scroll to position [0, 0]
